Goal: Information Seeking & Learning: Learn about a topic

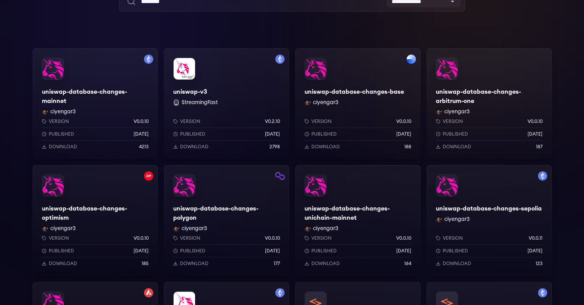
scroll to position [87, 0]
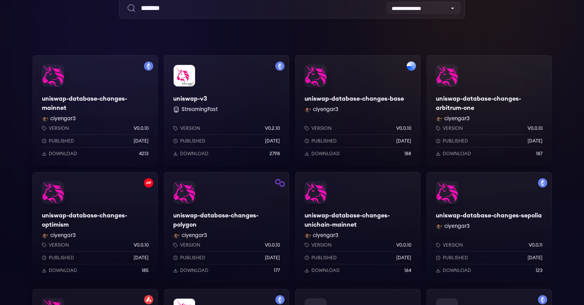
click at [71, 94] on div "uniswap-database-changes-mainnet ciyengar3 Version v0.0.10 Published 5 days ago…" at bounding box center [95, 110] width 125 height 111
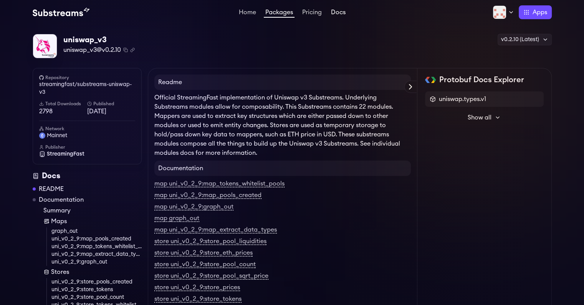
click at [334, 14] on link "Docs" at bounding box center [338, 13] width 18 height 8
click at [318, 14] on link "Pricing" at bounding box center [312, 13] width 23 height 8
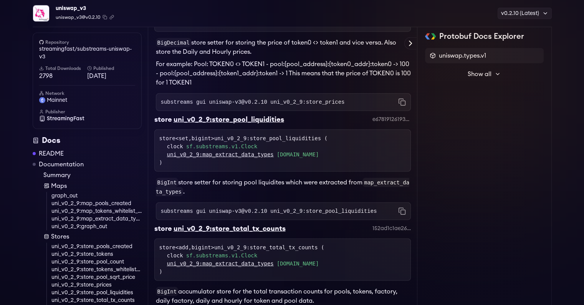
scroll to position [2020, 0]
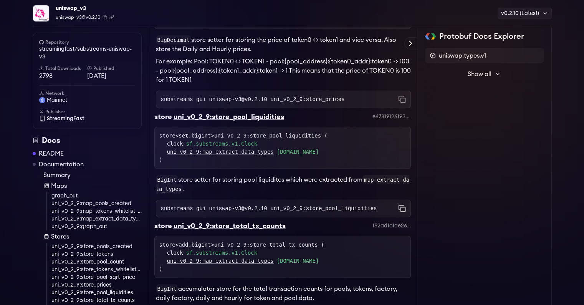
click at [401, 208] on icon "Copy command to clipboard" at bounding box center [402, 209] width 8 height 8
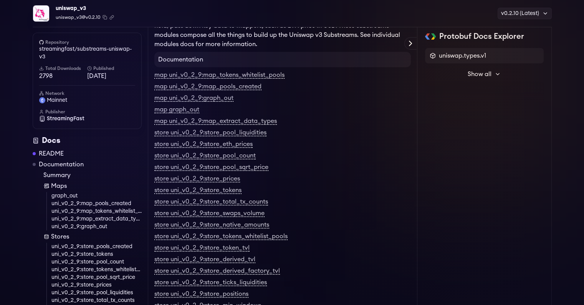
scroll to position [109, 0]
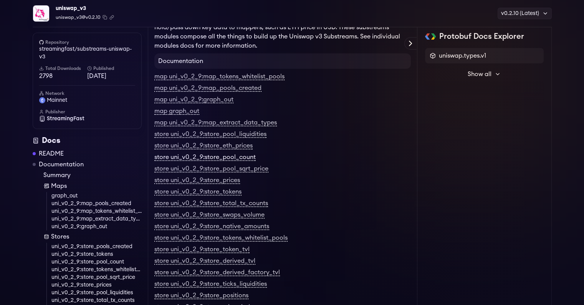
click at [227, 158] on link "store uni_v0_2_9:store_pool_count" at bounding box center [204, 157] width 101 height 7
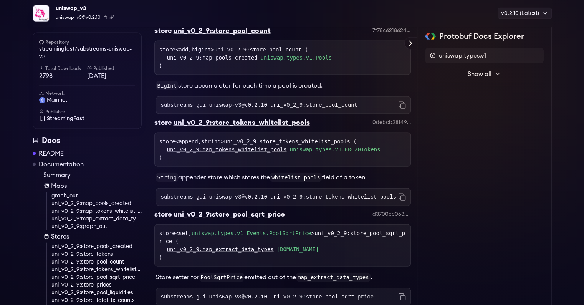
scroll to position [1677, 0]
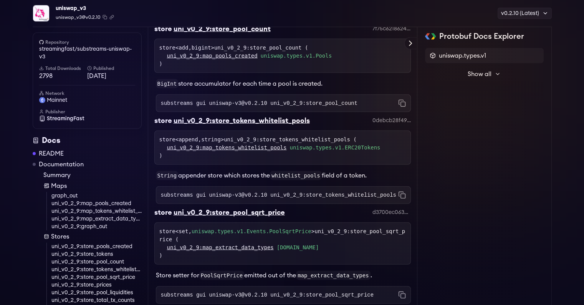
click at [236, 34] on div "uni_v0_2_9:store_pool_count" at bounding box center [221, 28] width 97 height 11
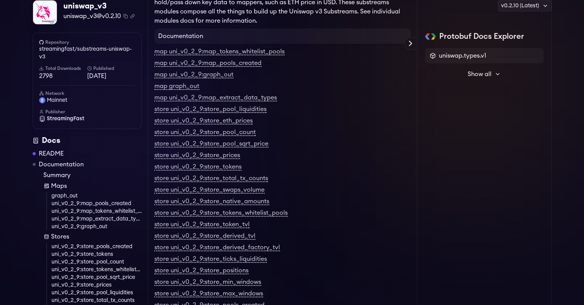
scroll to position [0, 0]
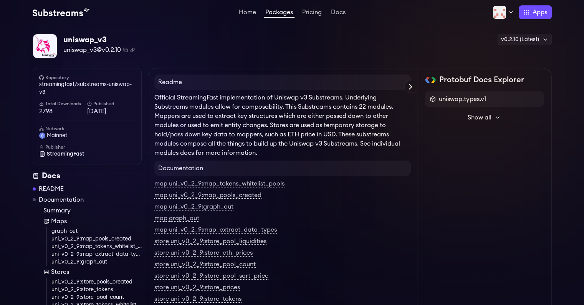
click at [361, 83] on h4 "Readme" at bounding box center [282, 81] width 256 height 15
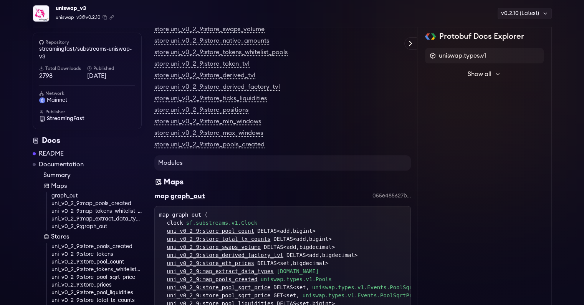
scroll to position [302, 0]
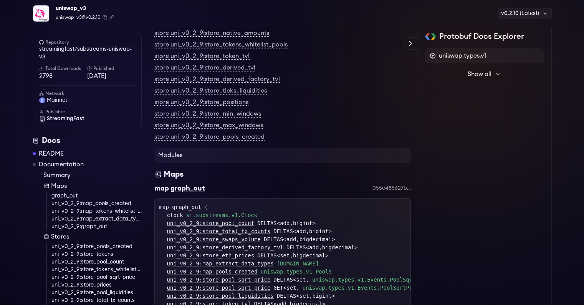
click at [334, 158] on h4 "Modules" at bounding box center [282, 154] width 256 height 15
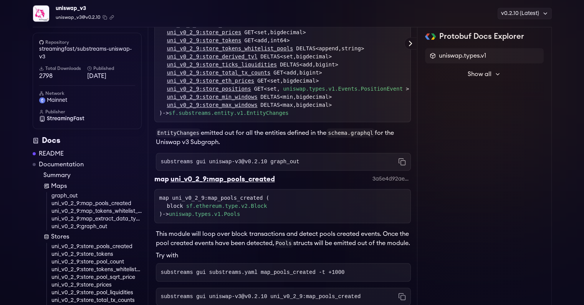
scroll to position [583, 0]
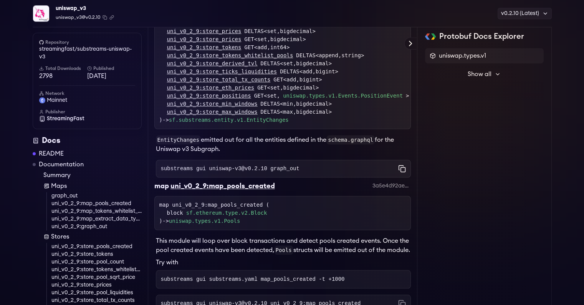
click at [401, 166] on icon "Copy command to clipboard" at bounding box center [402, 169] width 8 height 8
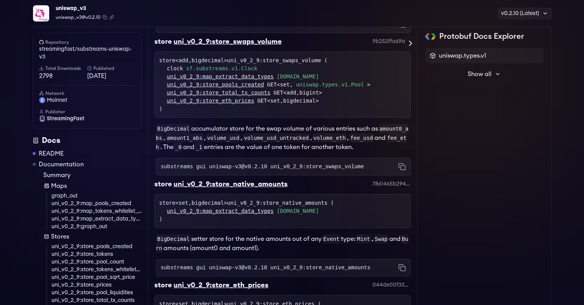
scroll to position [2316, 0]
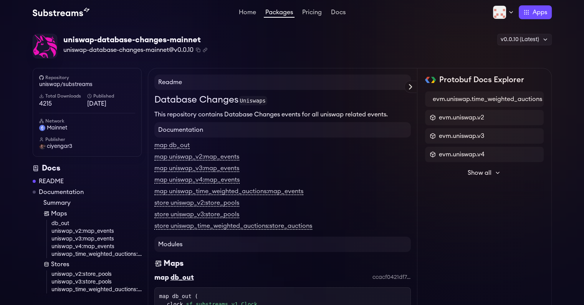
click at [271, 48] on div "uniswap-database-changes-mainnet uniswap-database-changes-mainnet@v0.0.10 Copie…" at bounding box center [292, 46] width 519 height 25
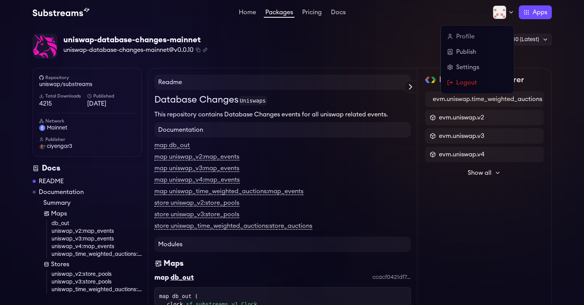
click at [508, 17] on div at bounding box center [502, 12] width 21 height 14
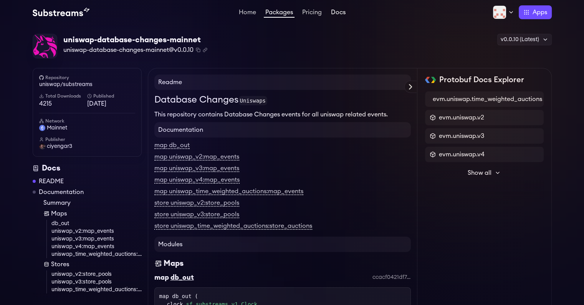
click at [345, 13] on link "Docs" at bounding box center [338, 13] width 18 height 8
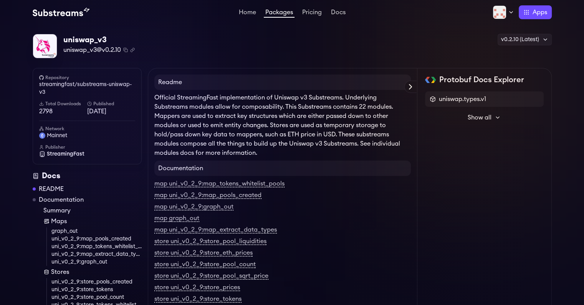
click at [243, 44] on div "uniswap_v3 uniswap_v3@v0.2.10 Copied! Copied! v0.2.10 (Latest) v0.2.11 v0.2.10 …" at bounding box center [292, 46] width 519 height 25
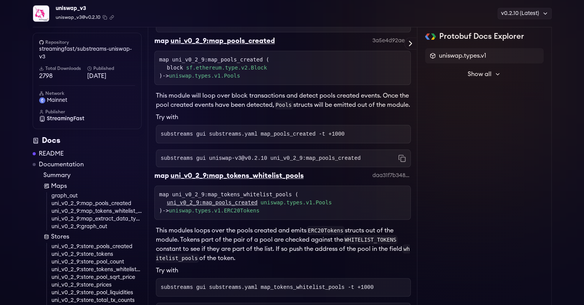
scroll to position [732, 0]
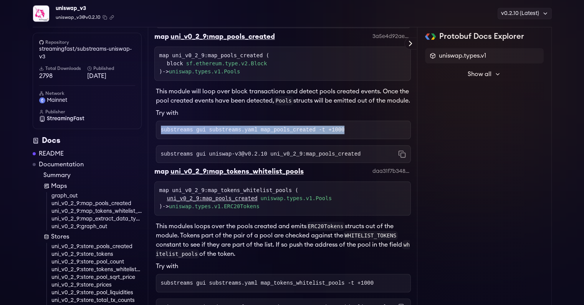
drag, startPoint x: 160, startPoint y: 138, endPoint x: 355, endPoint y: 135, distance: 195.0
click at [355, 135] on pre "substreams gui substreams.yaml map_pools_created -t +1000" at bounding box center [283, 130] width 255 height 18
copy code "substreams gui substreams.yaml map_pools_created -t +1000"
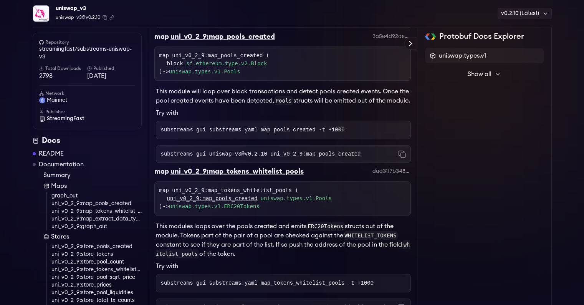
click at [204, 104] on p "This module will loop over block transactions and detect pools created events. …" at bounding box center [283, 96] width 255 height 18
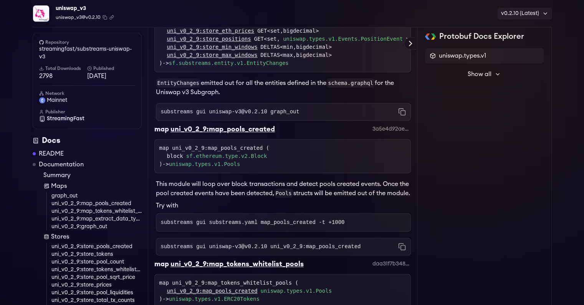
scroll to position [644, 0]
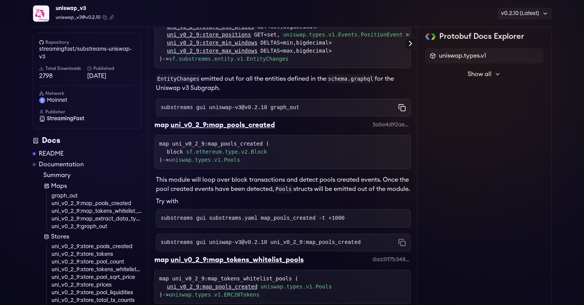
click at [401, 106] on rect "Copy command to clipboard" at bounding box center [402, 108] width 5 height 5
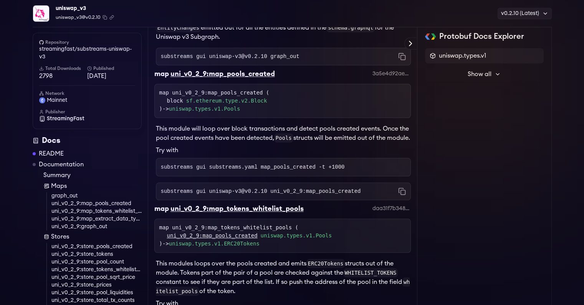
scroll to position [696, 0]
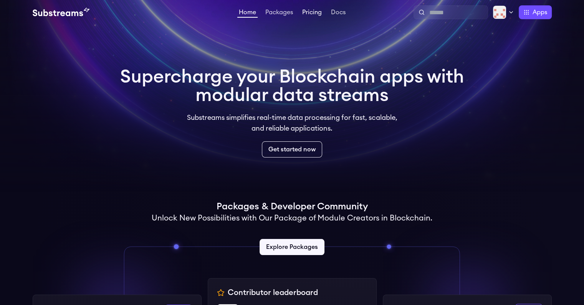
click at [302, 10] on link "Pricing" at bounding box center [312, 13] width 23 height 8
